Goal: Task Accomplishment & Management: Manage account settings

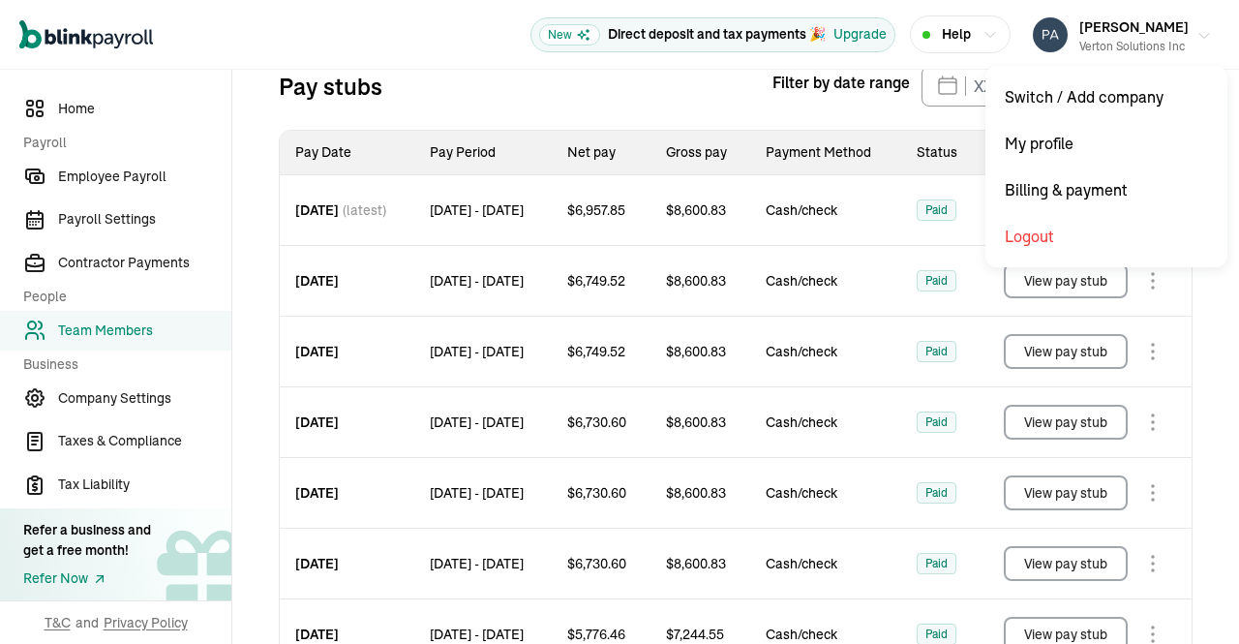
click at [1197, 32] on icon "button" at bounding box center [1204, 35] width 15 height 15
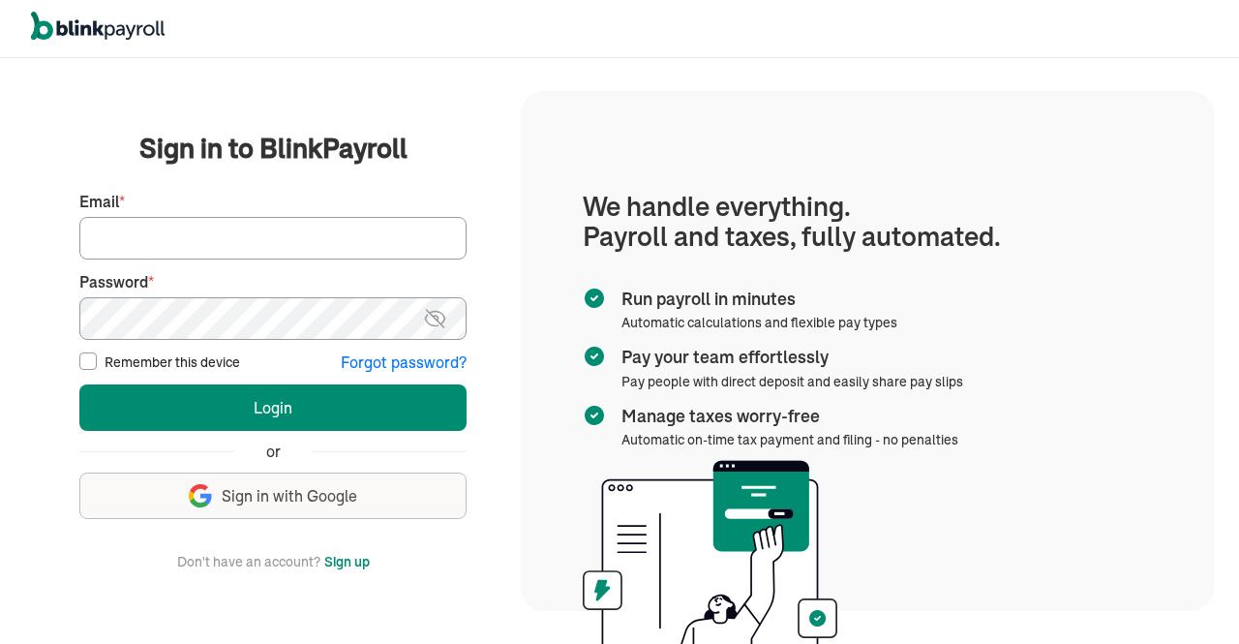
click at [258, 228] on input "Email *" at bounding box center [272, 238] width 387 height 43
click at [163, 231] on input "Email *" at bounding box center [272, 238] width 387 height 43
type input "hr@vertonsolutions.com"
click at [438, 321] on img at bounding box center [435, 318] width 24 height 23
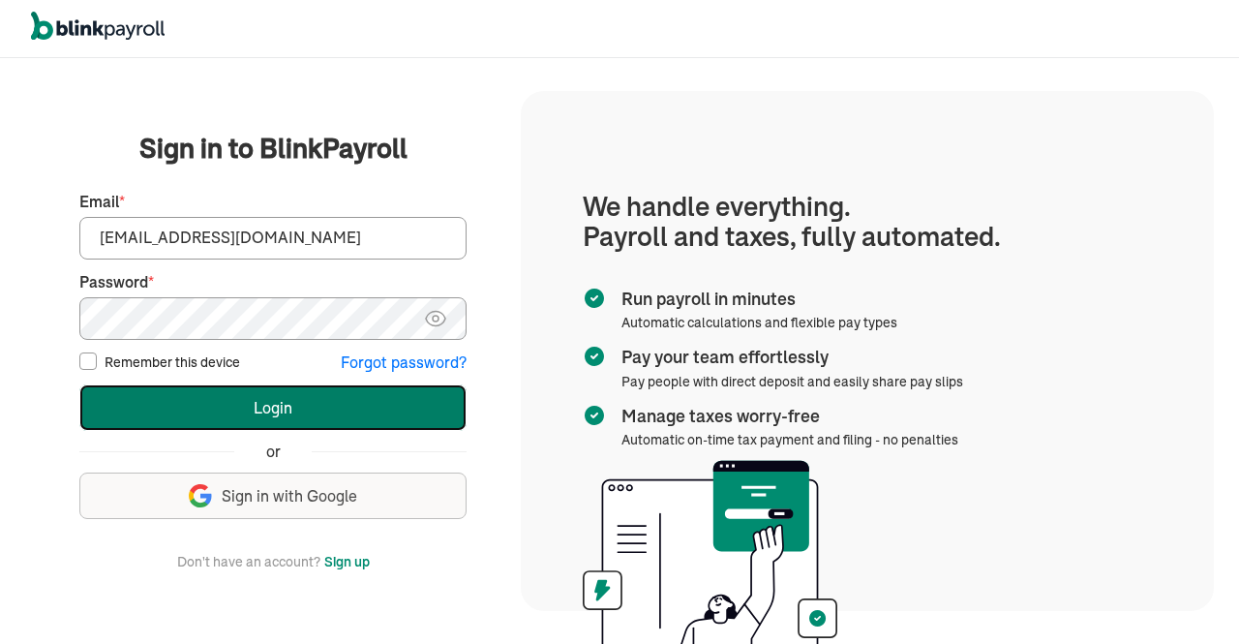
click at [260, 396] on button "Login" at bounding box center [272, 407] width 387 height 46
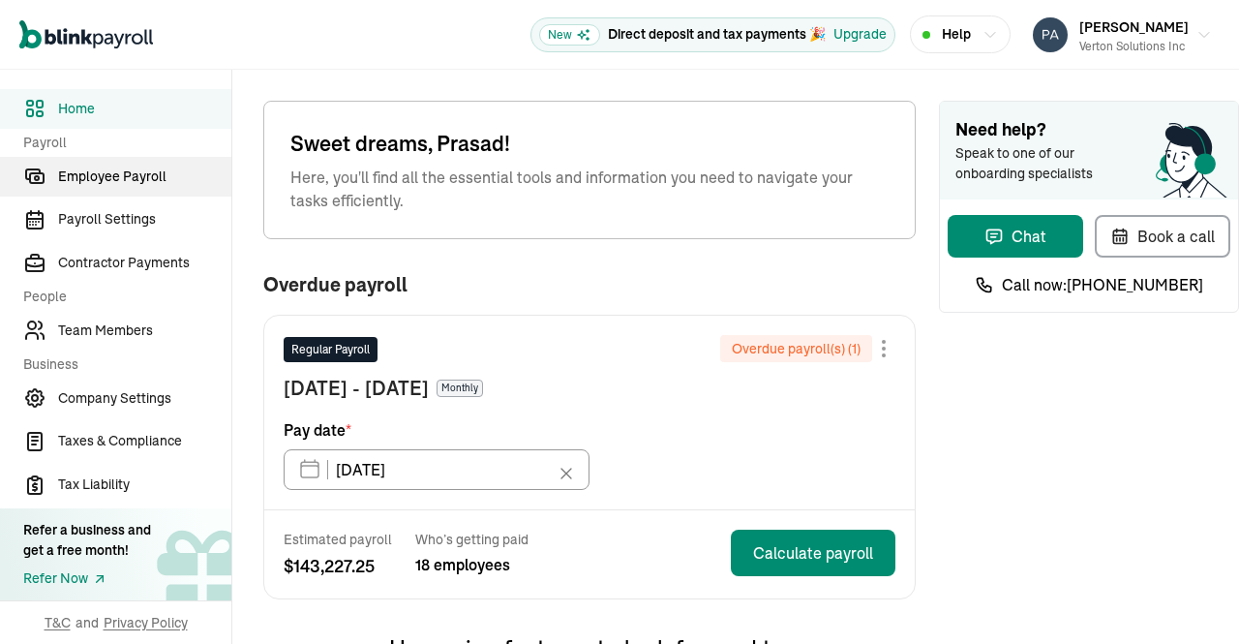
click at [149, 174] on span "Employee Payroll" at bounding box center [144, 177] width 173 height 20
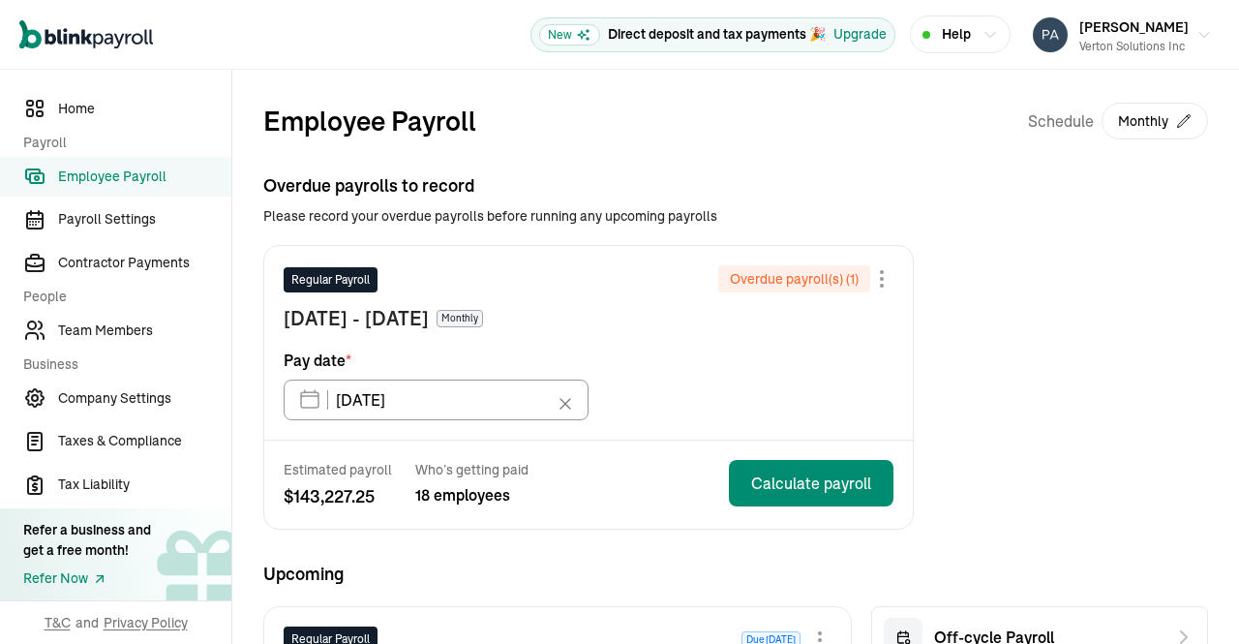
click at [1197, 33] on icon "button" at bounding box center [1204, 34] width 15 height 15
